Goal: Information Seeking & Learning: Learn about a topic

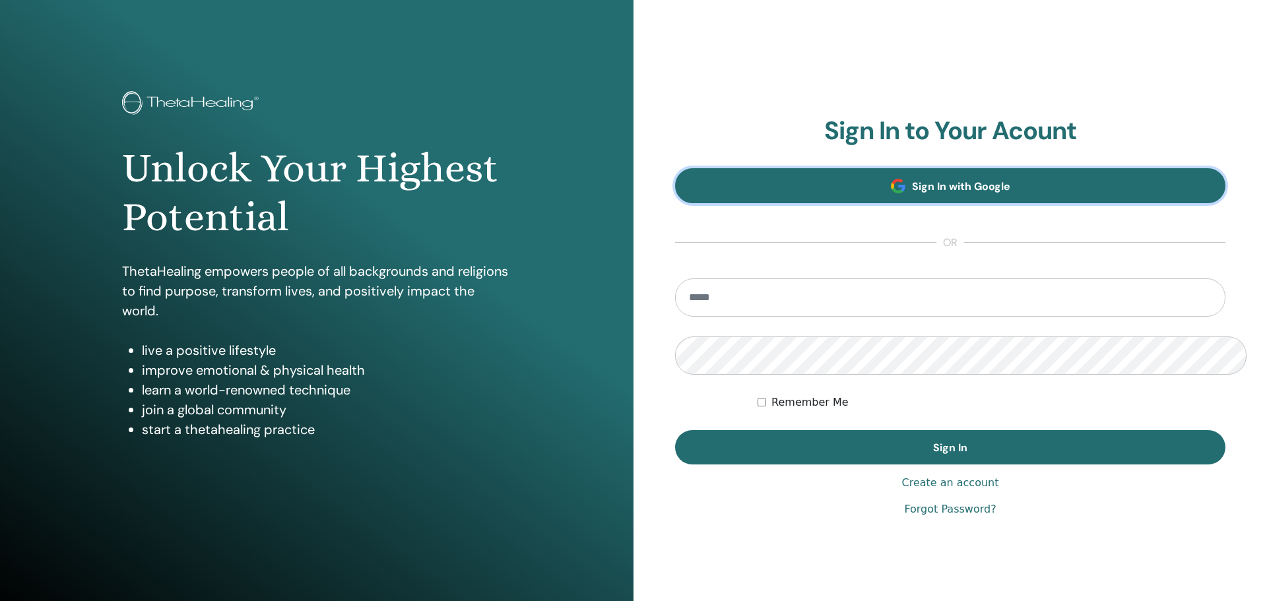
click at [1014, 176] on link "Sign In with Google" at bounding box center [950, 185] width 550 height 35
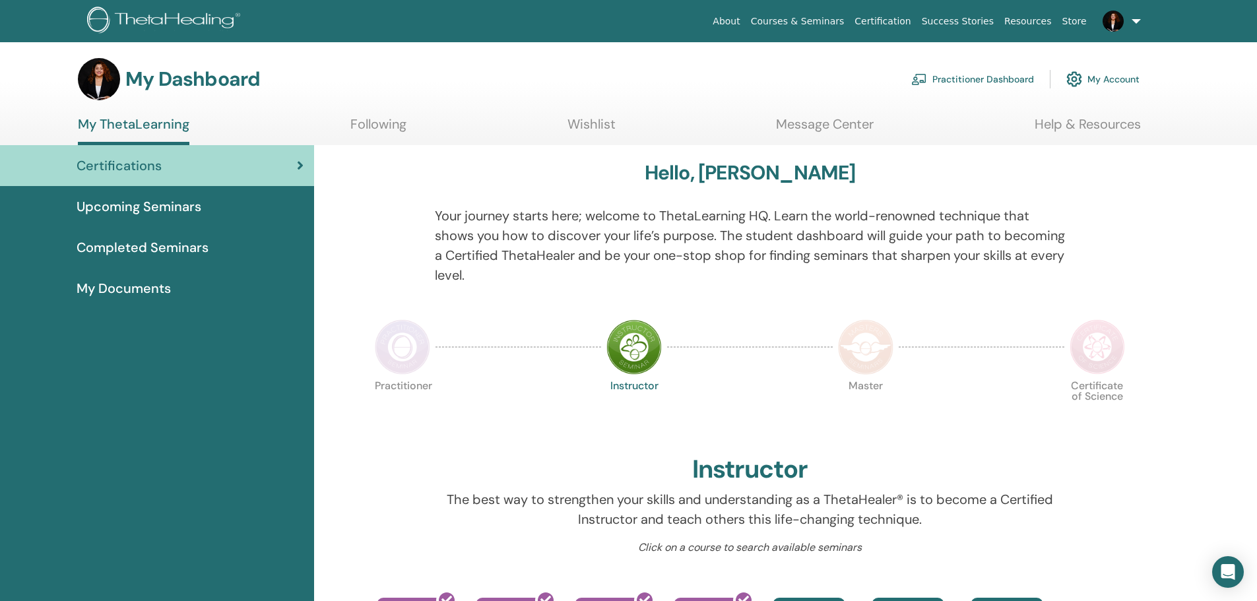
click at [590, 117] on link "Wishlist" at bounding box center [592, 129] width 48 height 26
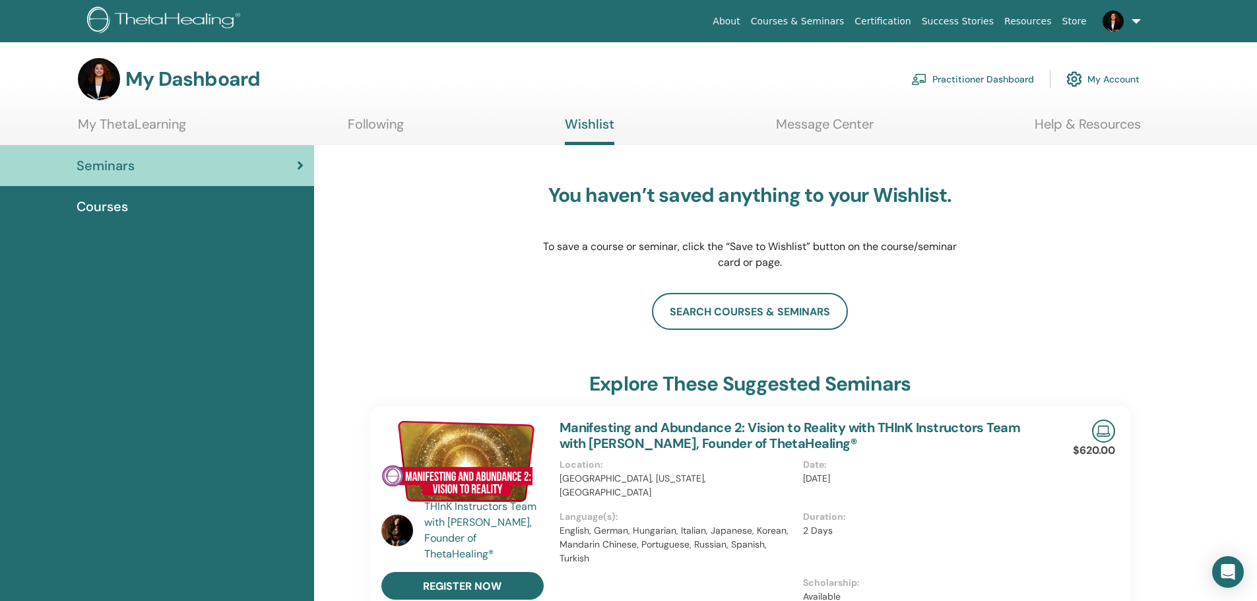
click at [857, 119] on link "Message Center" at bounding box center [825, 129] width 98 height 26
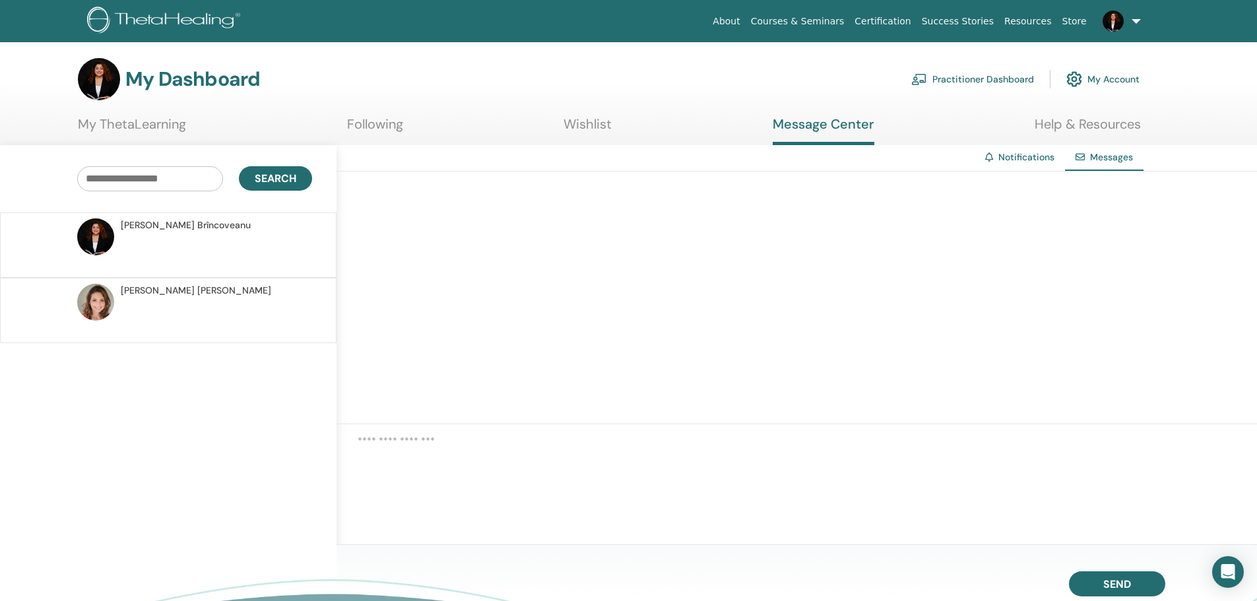
click at [218, 298] on p at bounding box center [216, 318] width 191 height 40
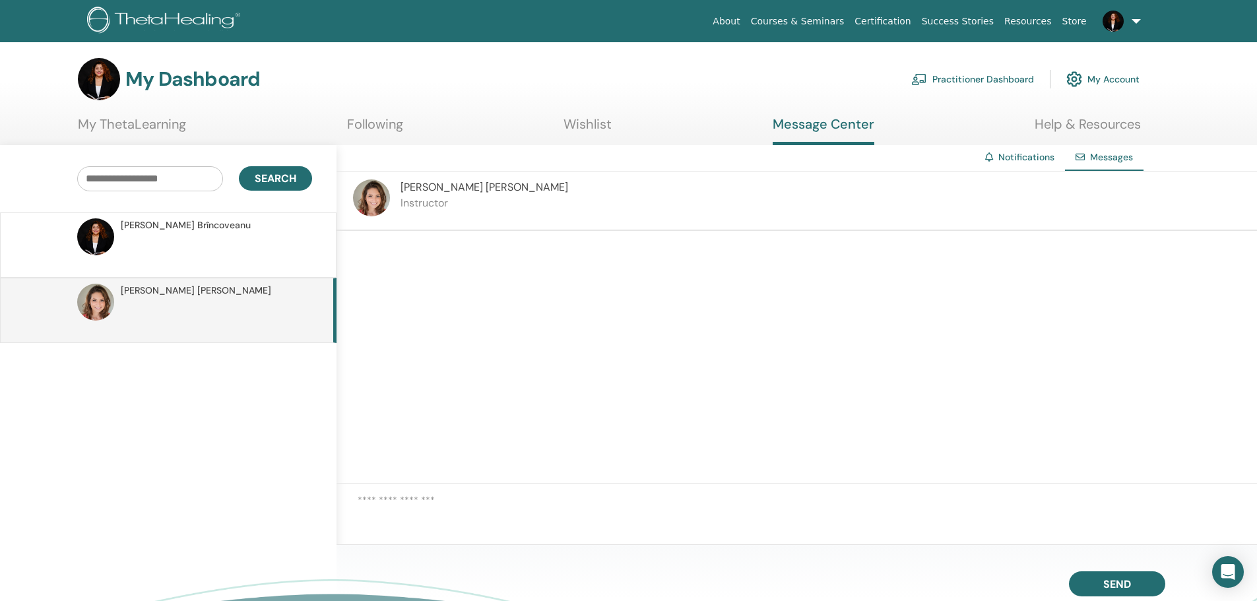
click at [209, 241] on p at bounding box center [216, 252] width 191 height 40
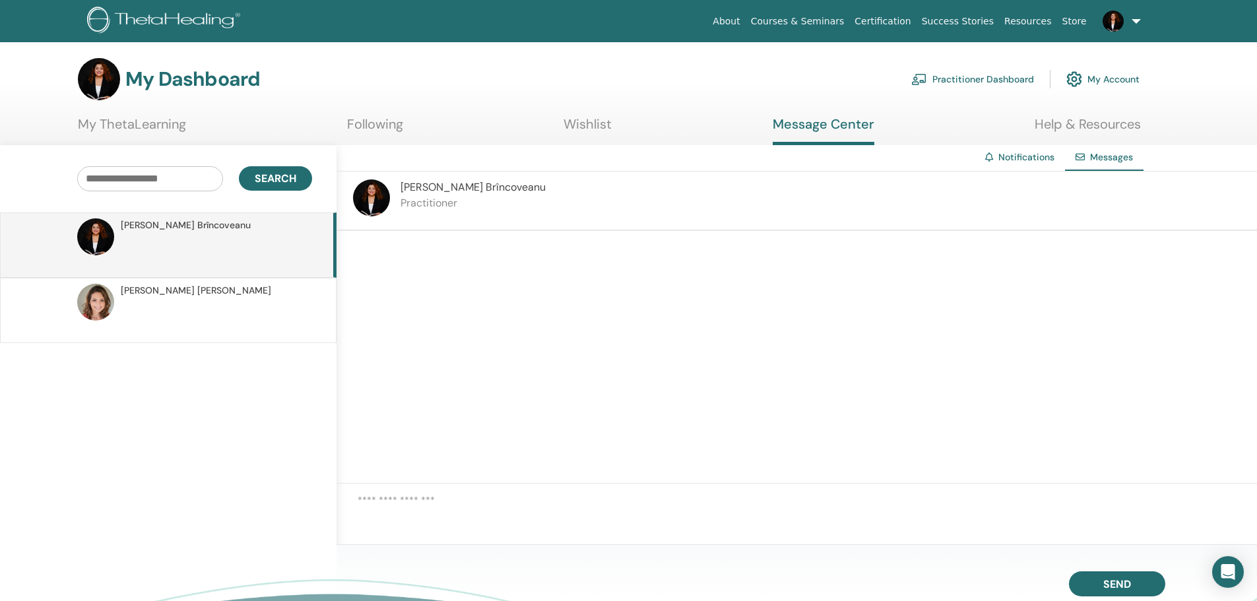
click at [211, 284] on span "ANDREA CORNELIA FILIP" at bounding box center [196, 291] width 150 height 14
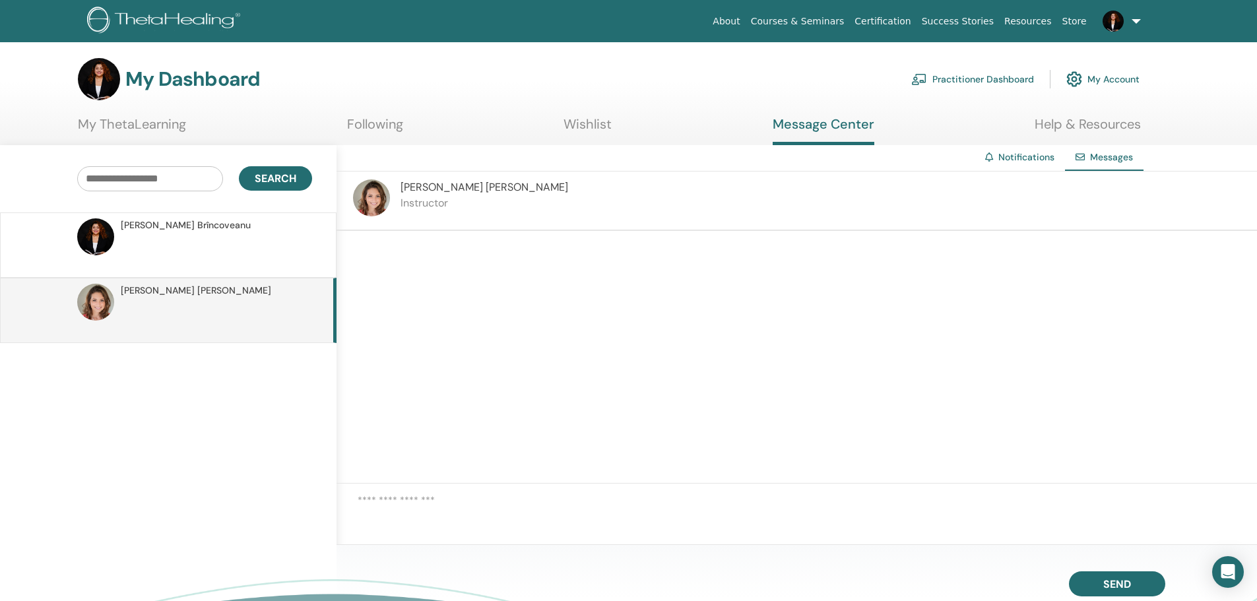
click at [213, 241] on p at bounding box center [216, 252] width 191 height 40
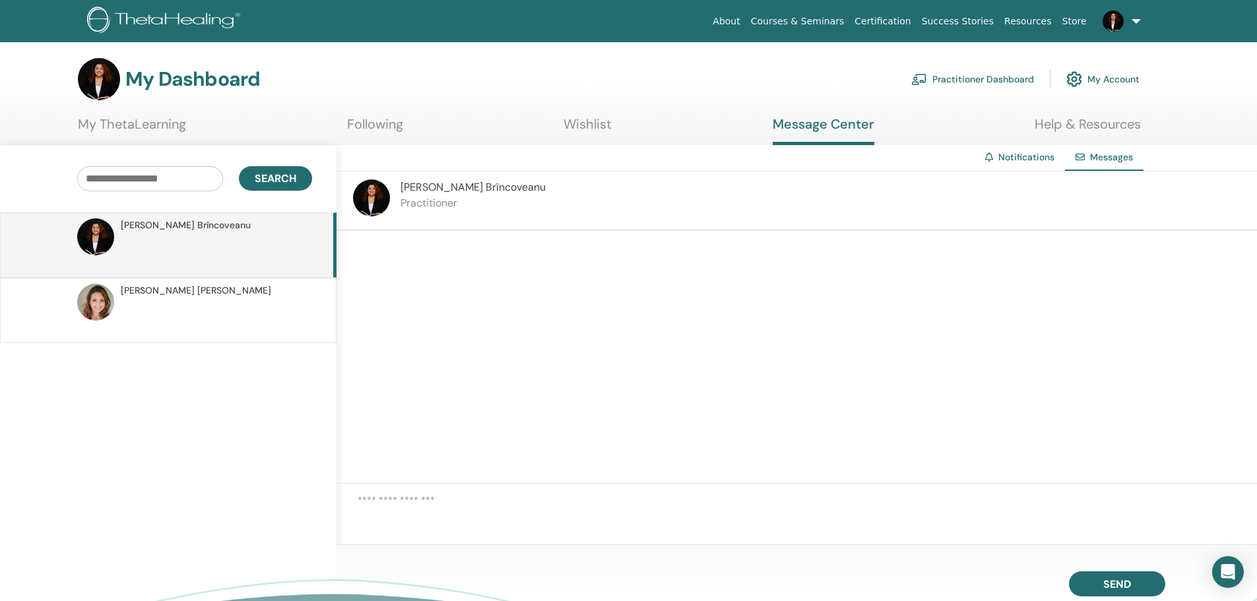
click at [410, 118] on ul "My ThetaLearning Following Wishlist Message Center Help & Resources" at bounding box center [609, 130] width 1063 height 29
click at [380, 119] on link "Following" at bounding box center [375, 129] width 56 height 26
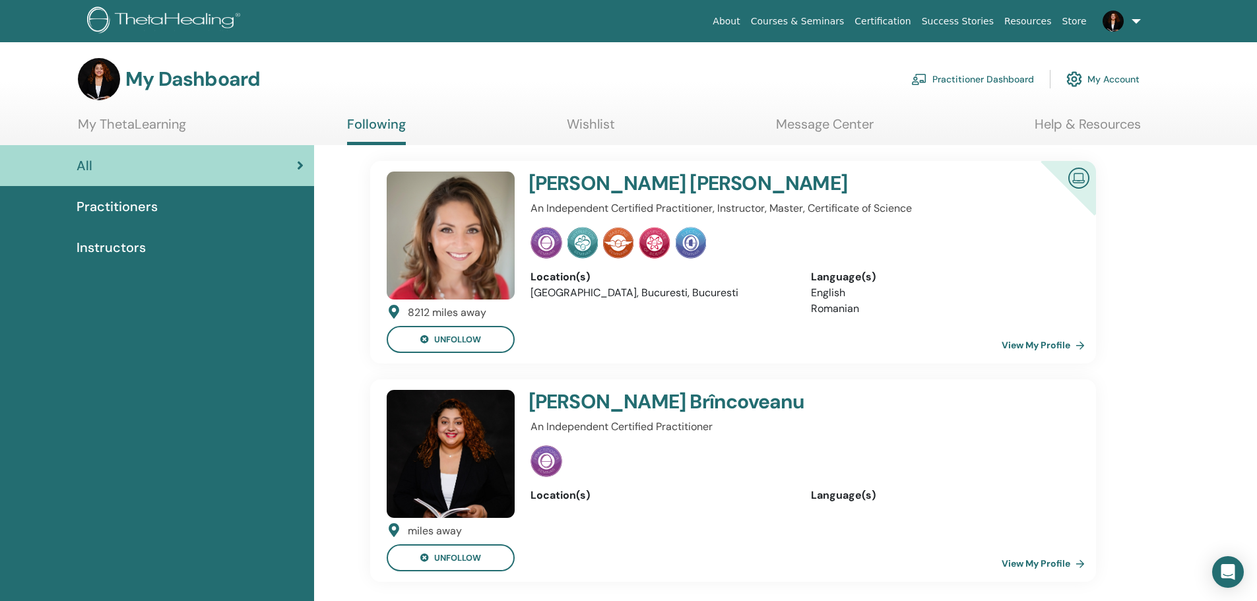
click at [916, 22] on link "Certification" at bounding box center [883, 21] width 67 height 24
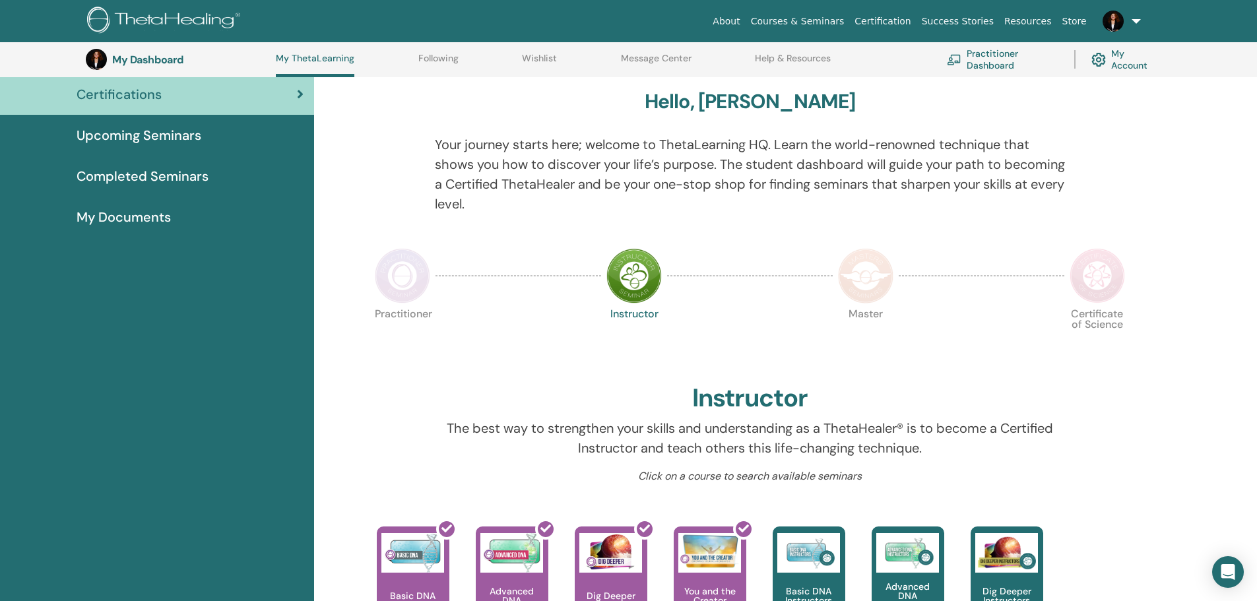
scroll to position [101, 0]
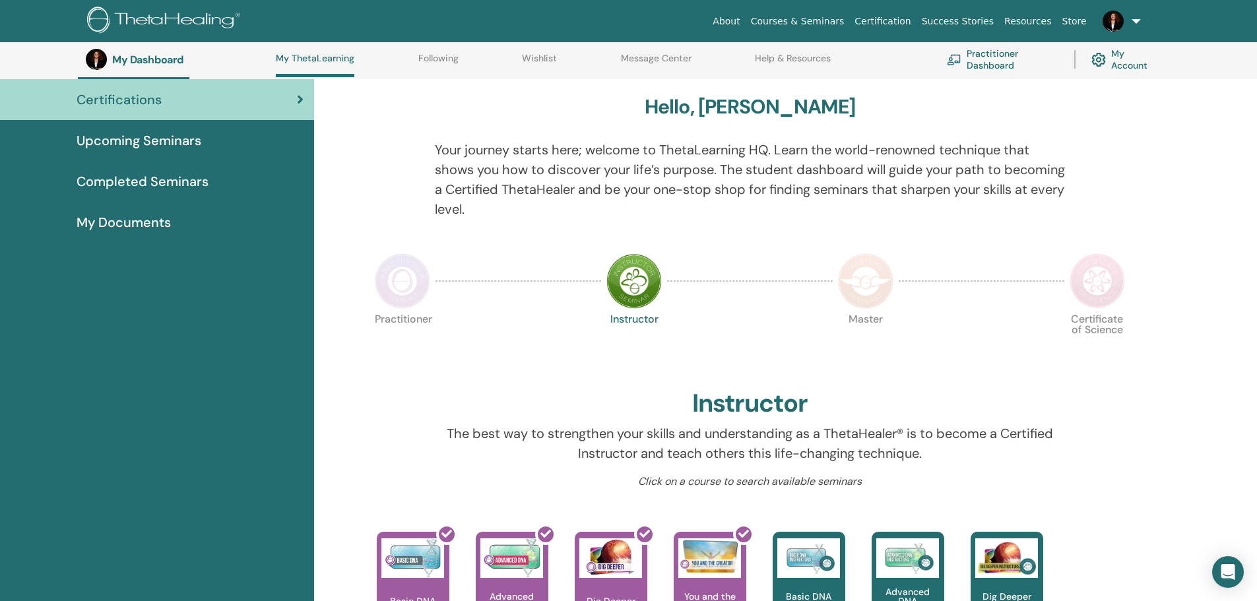
click at [1145, 11] on link at bounding box center [1119, 21] width 54 height 42
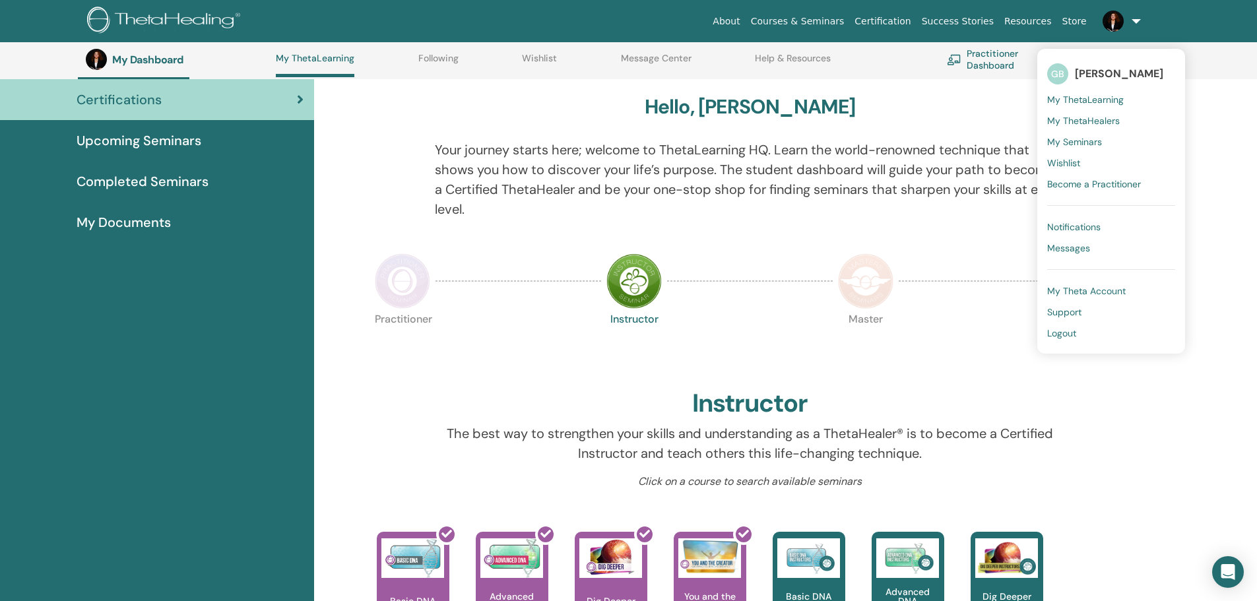
click at [945, 251] on div at bounding box center [982, 281] width 166 height 61
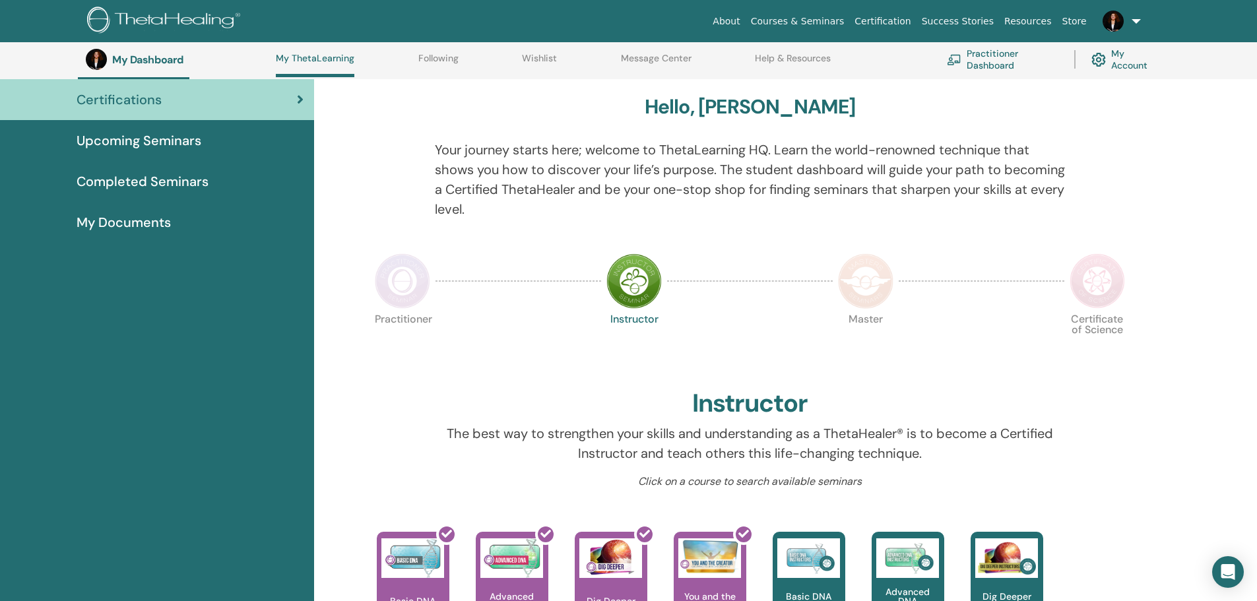
scroll to position [0, 0]
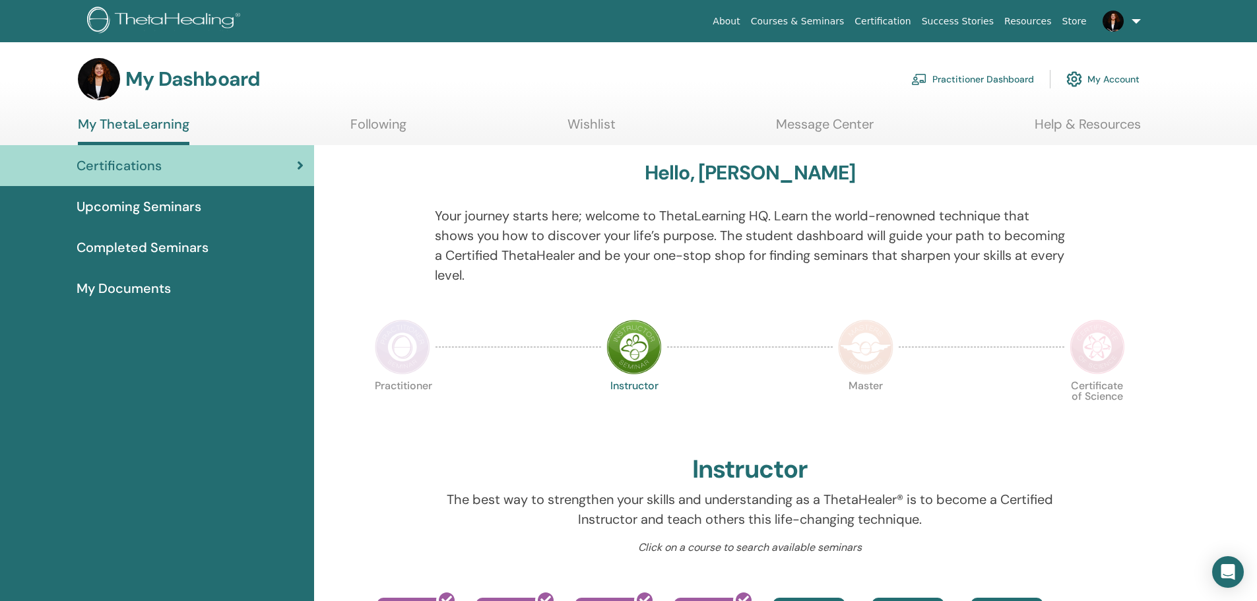
click at [182, 199] on span "Upcoming Seminars" at bounding box center [139, 207] width 125 height 20
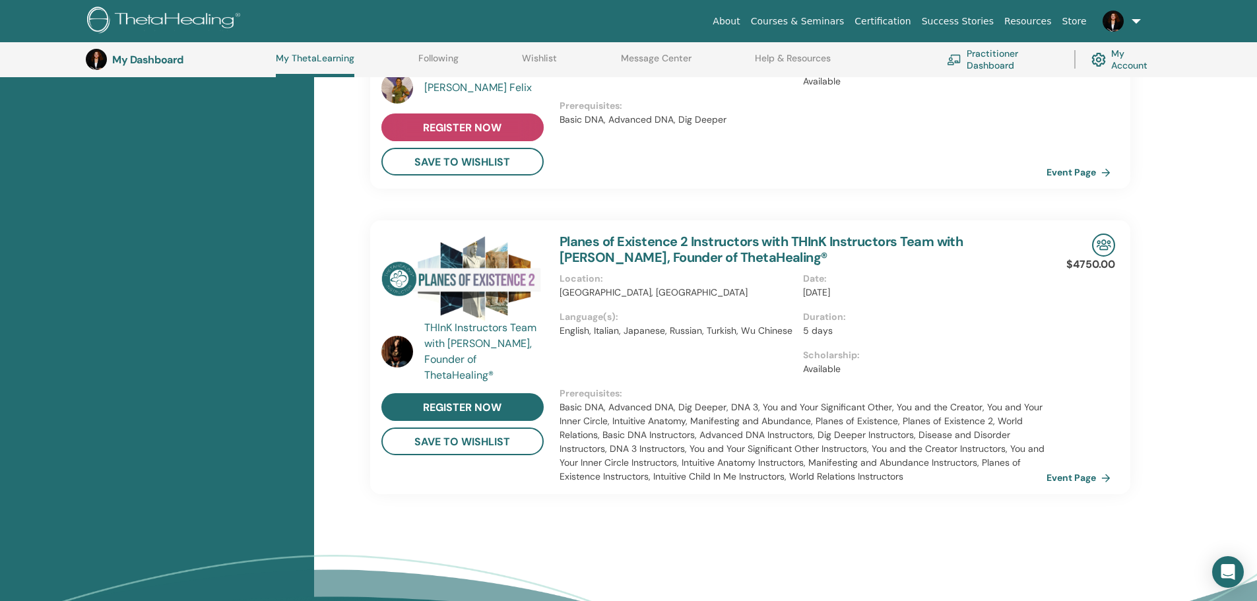
scroll to position [685, 0]
